Goal: Browse casually

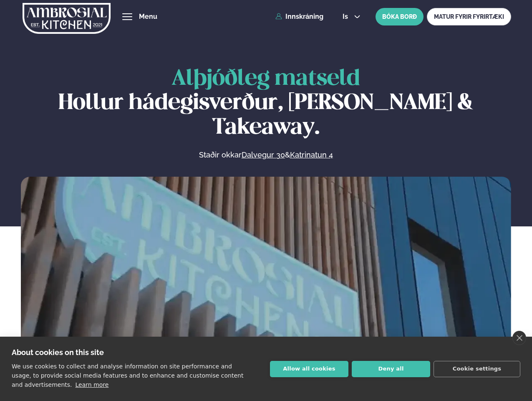
click at [519, 338] on link "close" at bounding box center [519, 338] width 14 height 14
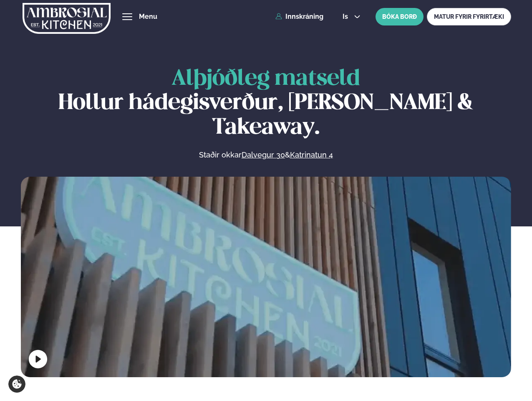
click at [127, 17] on span "hamburger" at bounding box center [128, 17] width 8 height 8
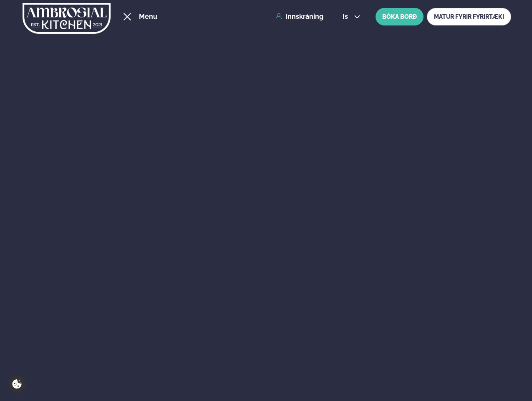
click at [351, 17] on span "is" at bounding box center [347, 16] width 8 height 7
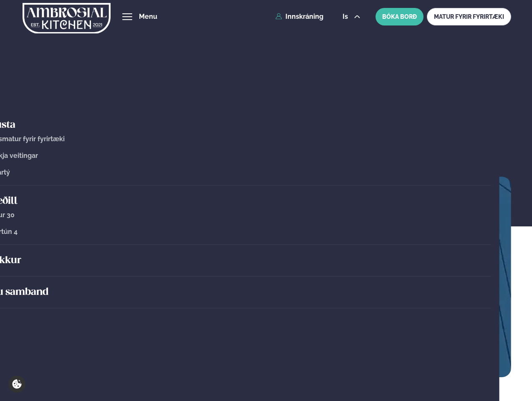
click at [266, 275] on video at bounding box center [266, 299] width 490 height 245
